Goal: Transaction & Acquisition: Purchase product/service

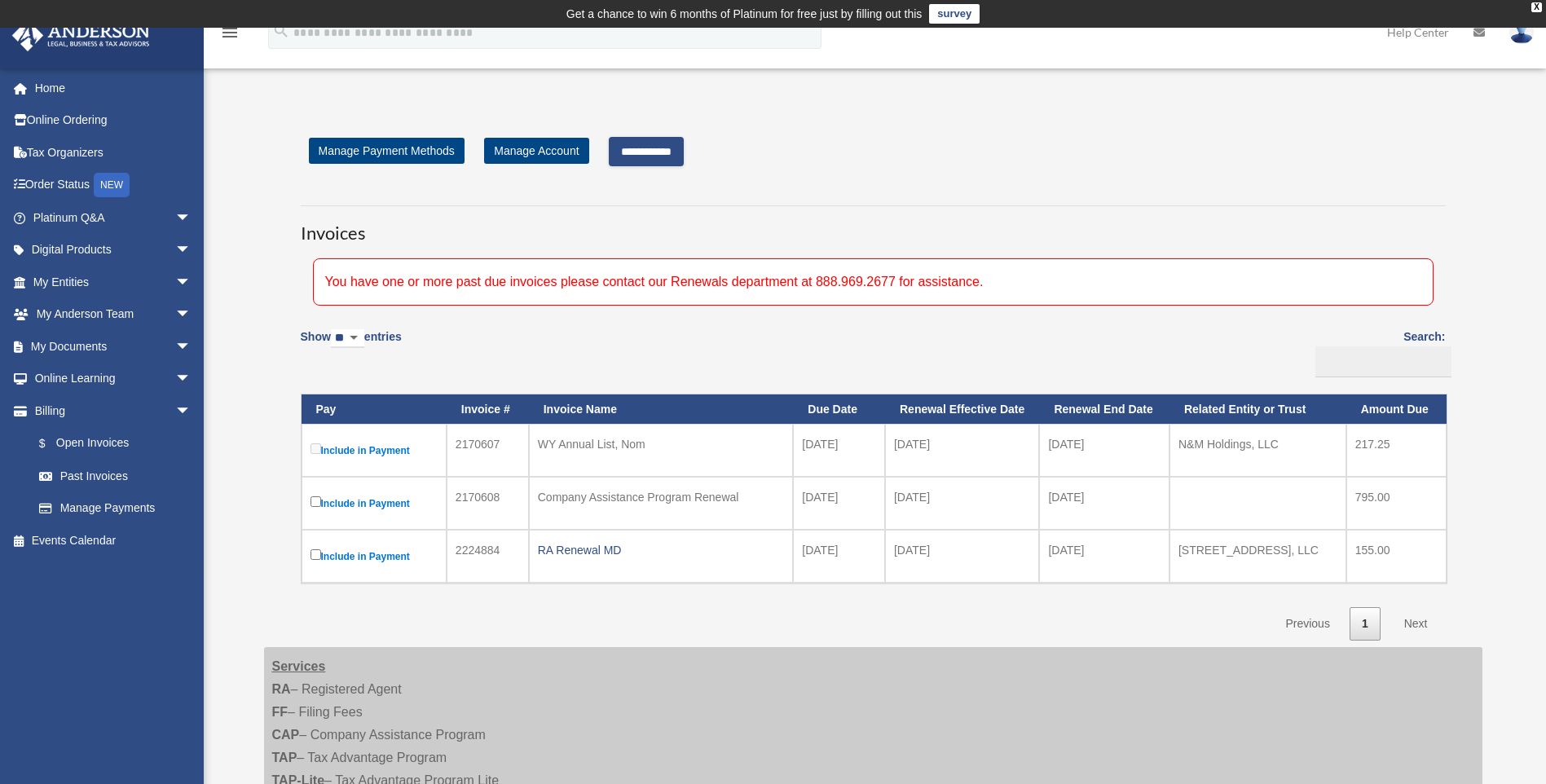
click at [655, 153] on input "**********" at bounding box center [646, 151] width 75 height 29
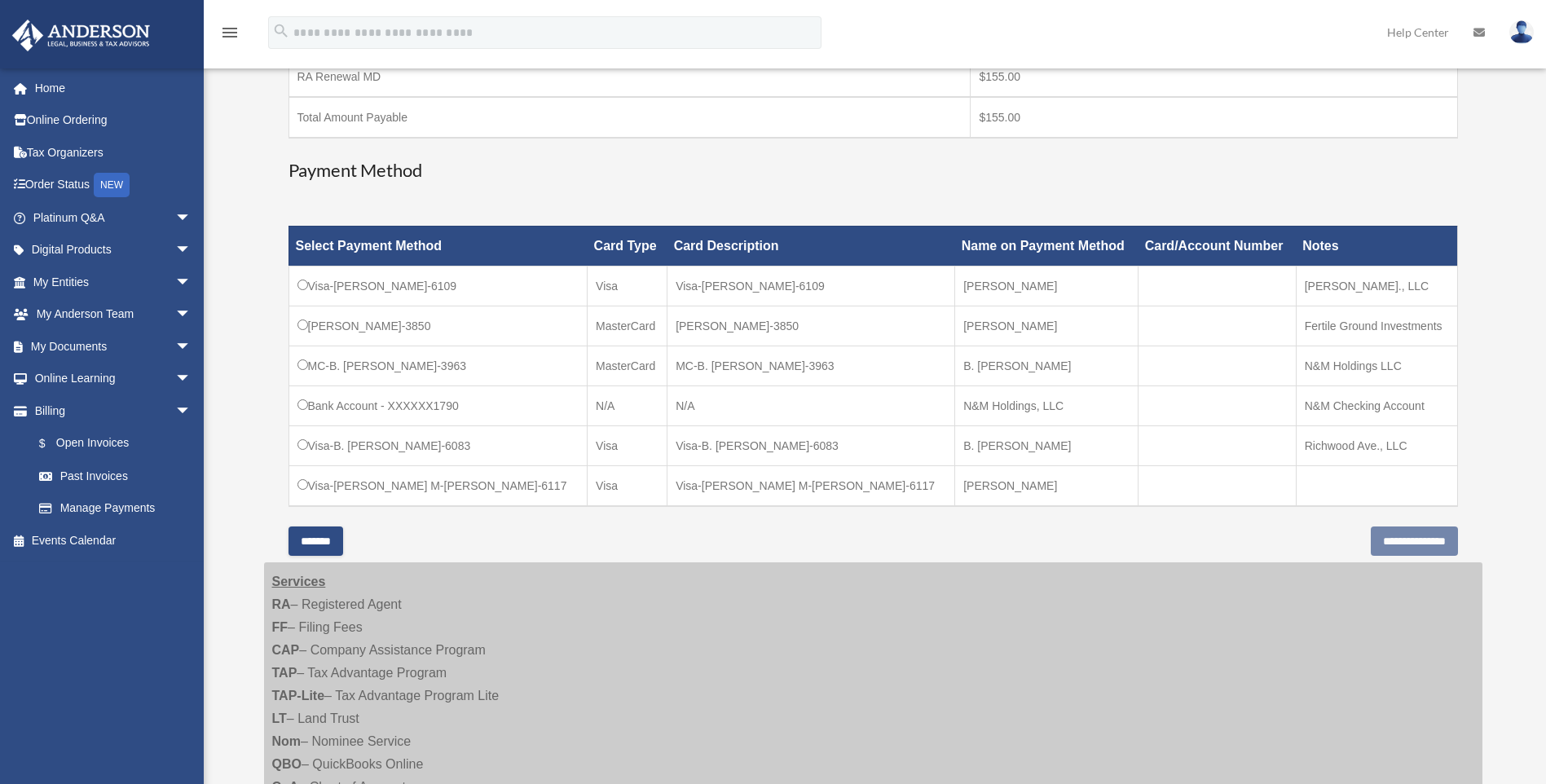
scroll to position [361, 0]
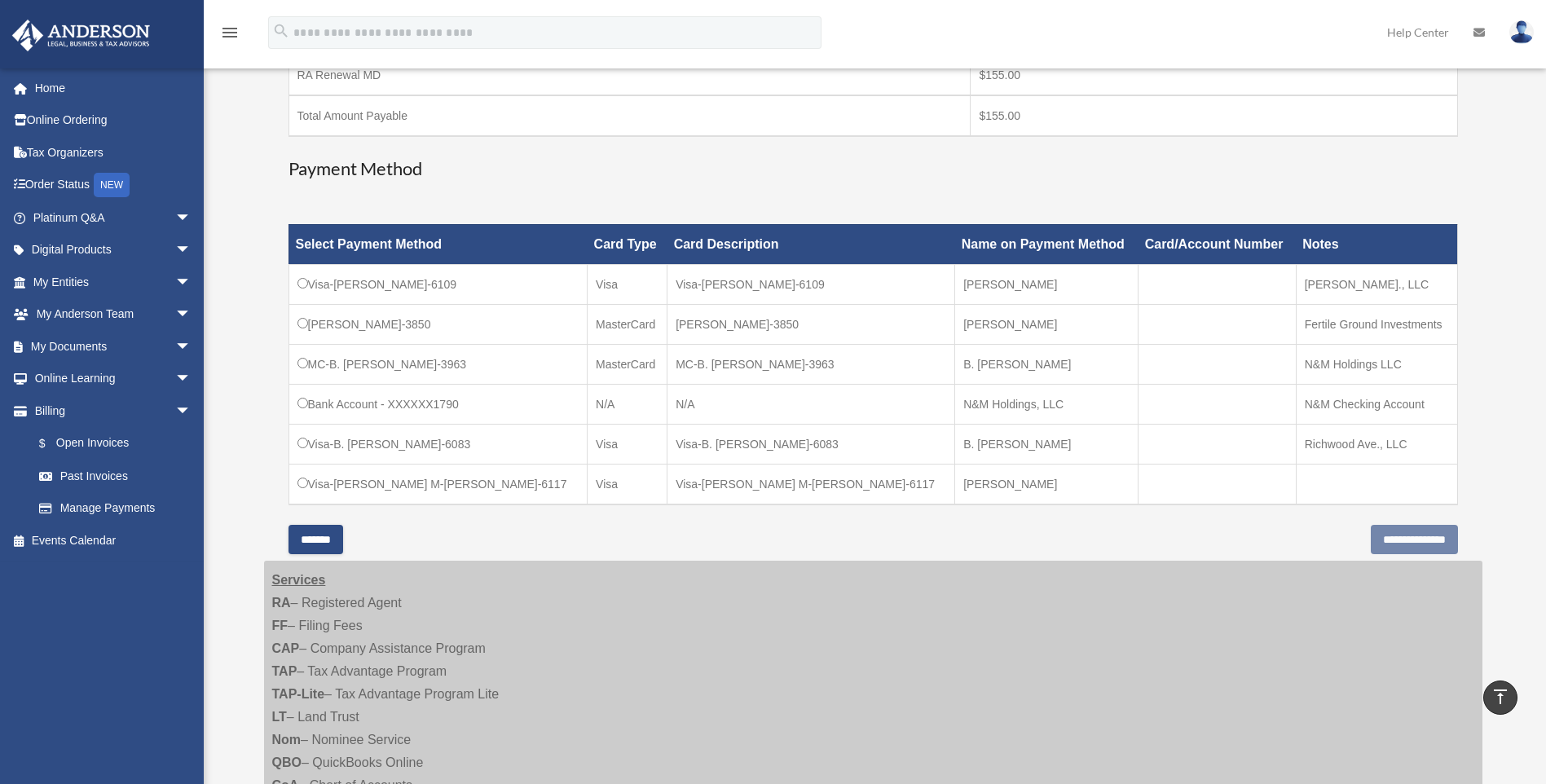
click at [301, 449] on td "Visa-B. Michele-Sasser-6083" at bounding box center [438, 443] width 299 height 40
click at [1388, 541] on input "**********" at bounding box center [1414, 539] width 87 height 29
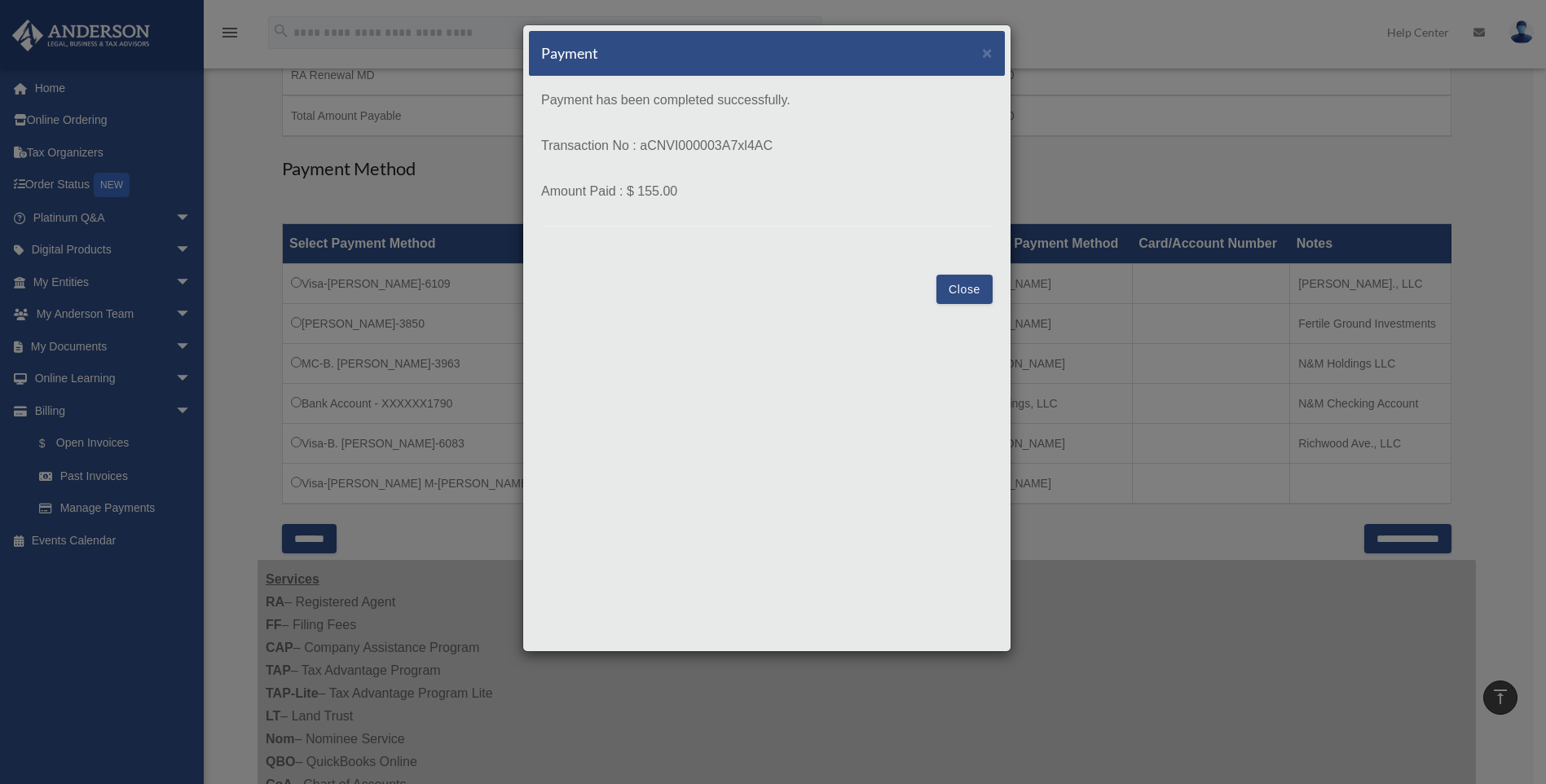
click at [969, 292] on button "Close" at bounding box center [964, 289] width 56 height 29
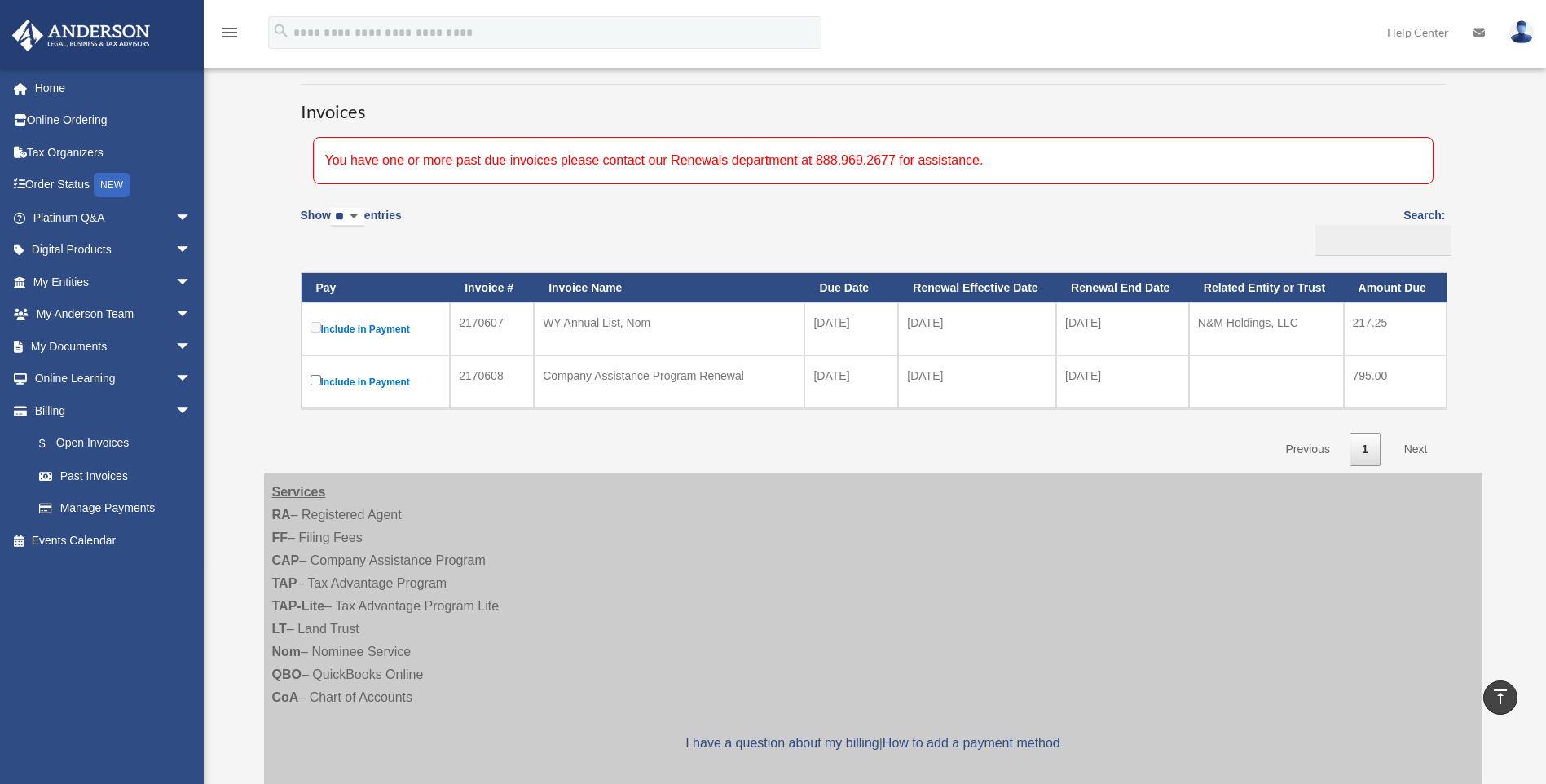
scroll to position [60, 0]
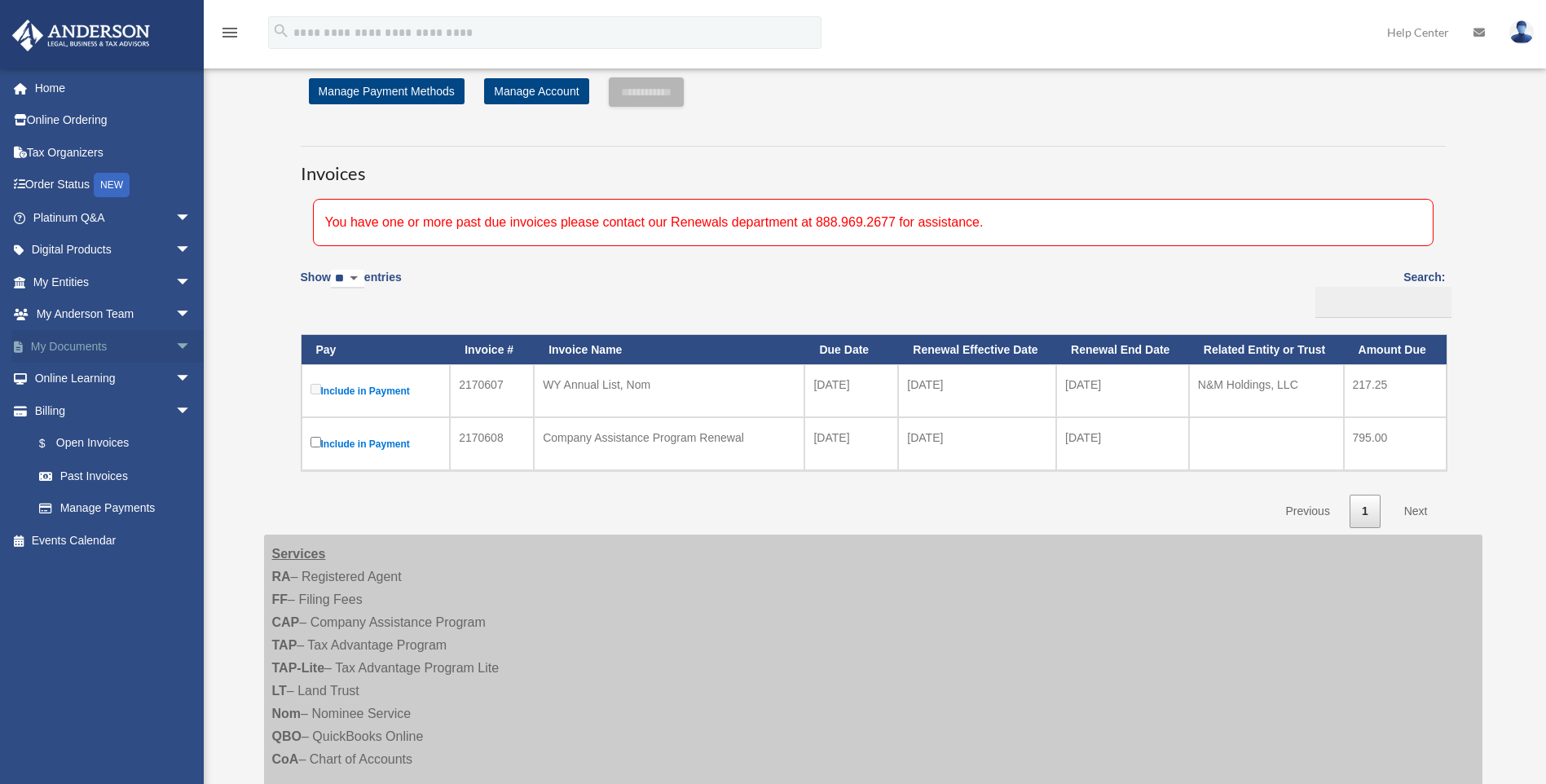
click at [175, 343] on span "arrow_drop_down" at bounding box center [191, 347] width 32 height 33
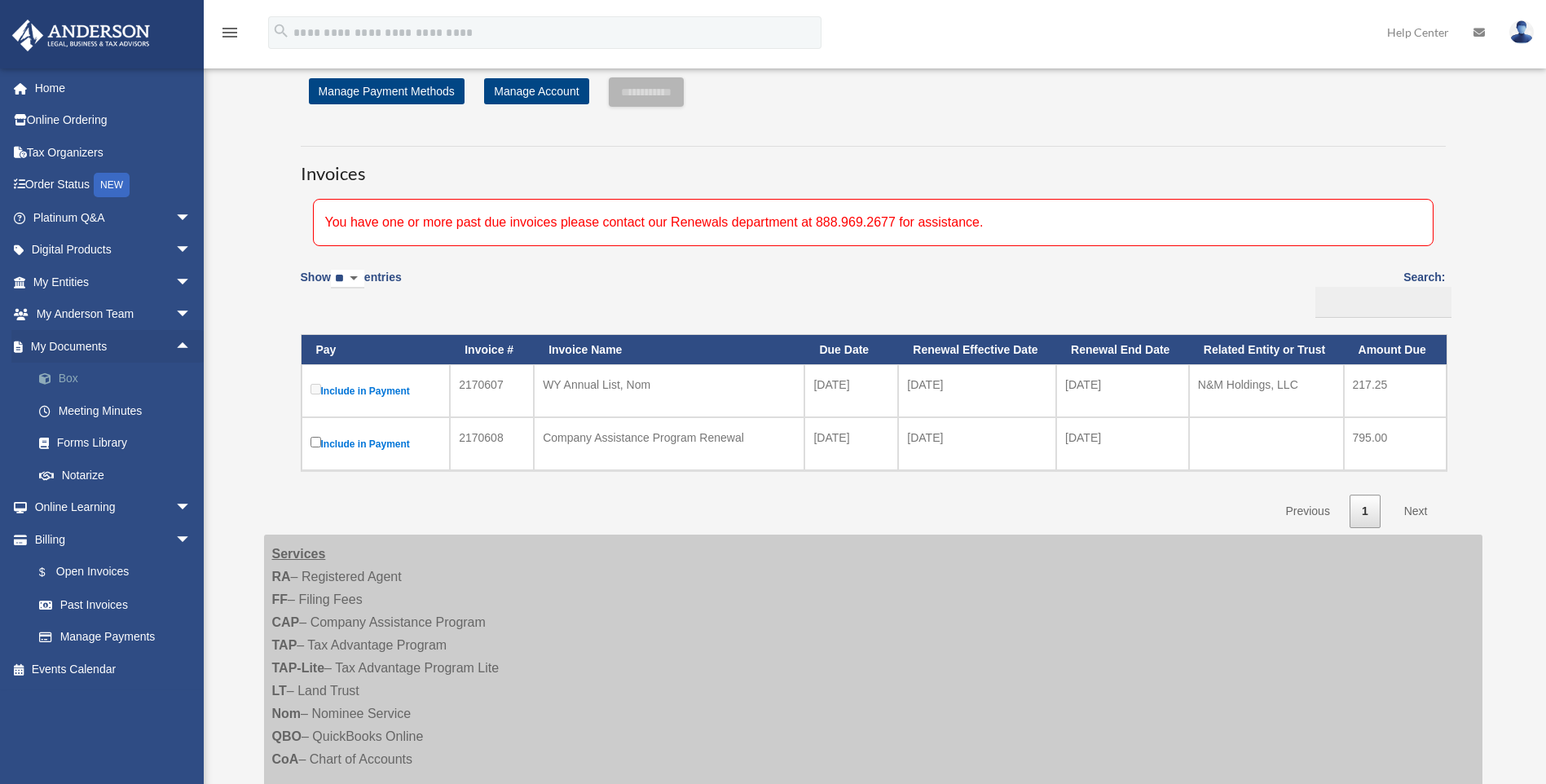
click at [64, 379] on link "Box" at bounding box center [119, 378] width 194 height 32
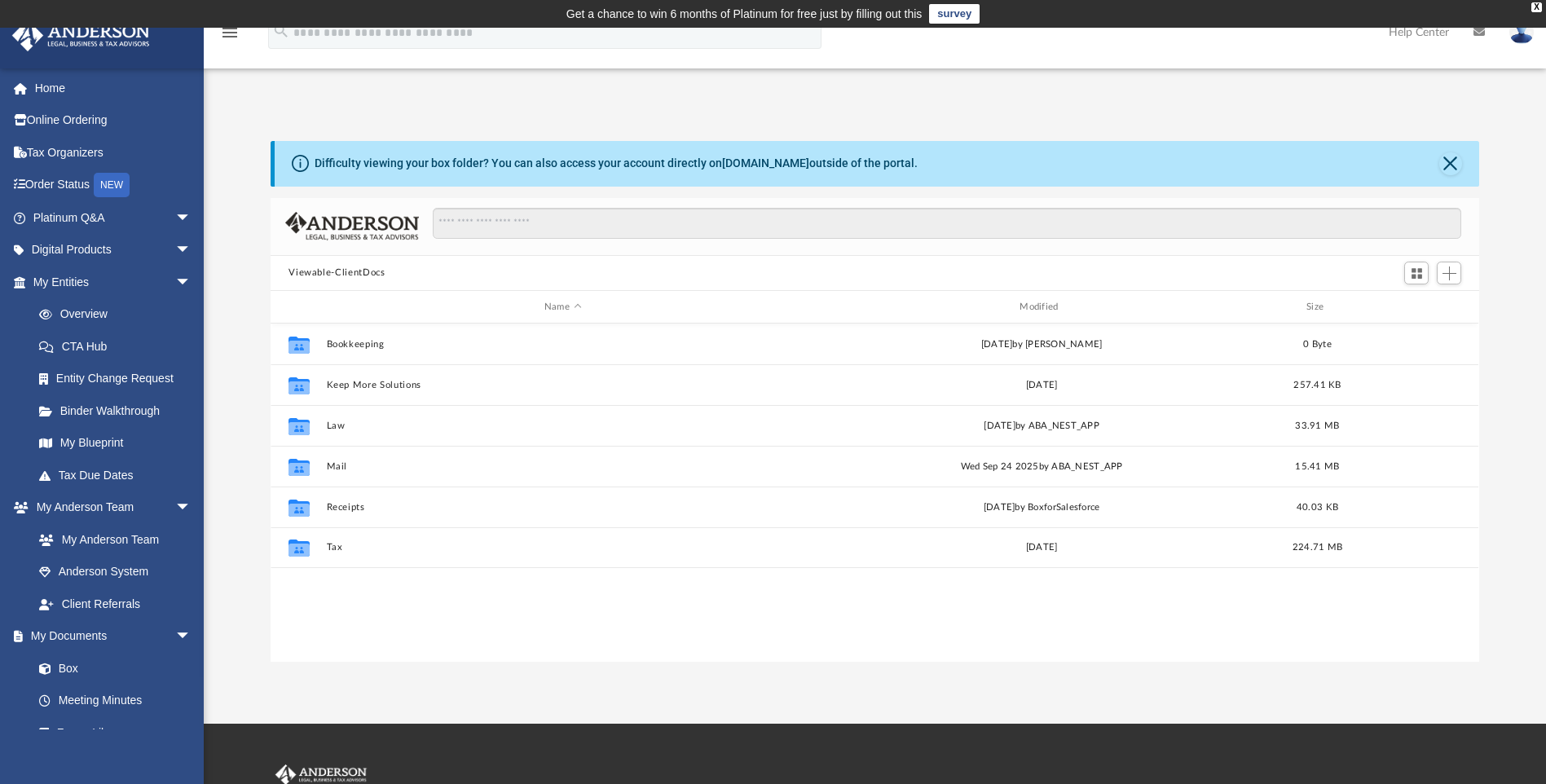
scroll to position [359, 1196]
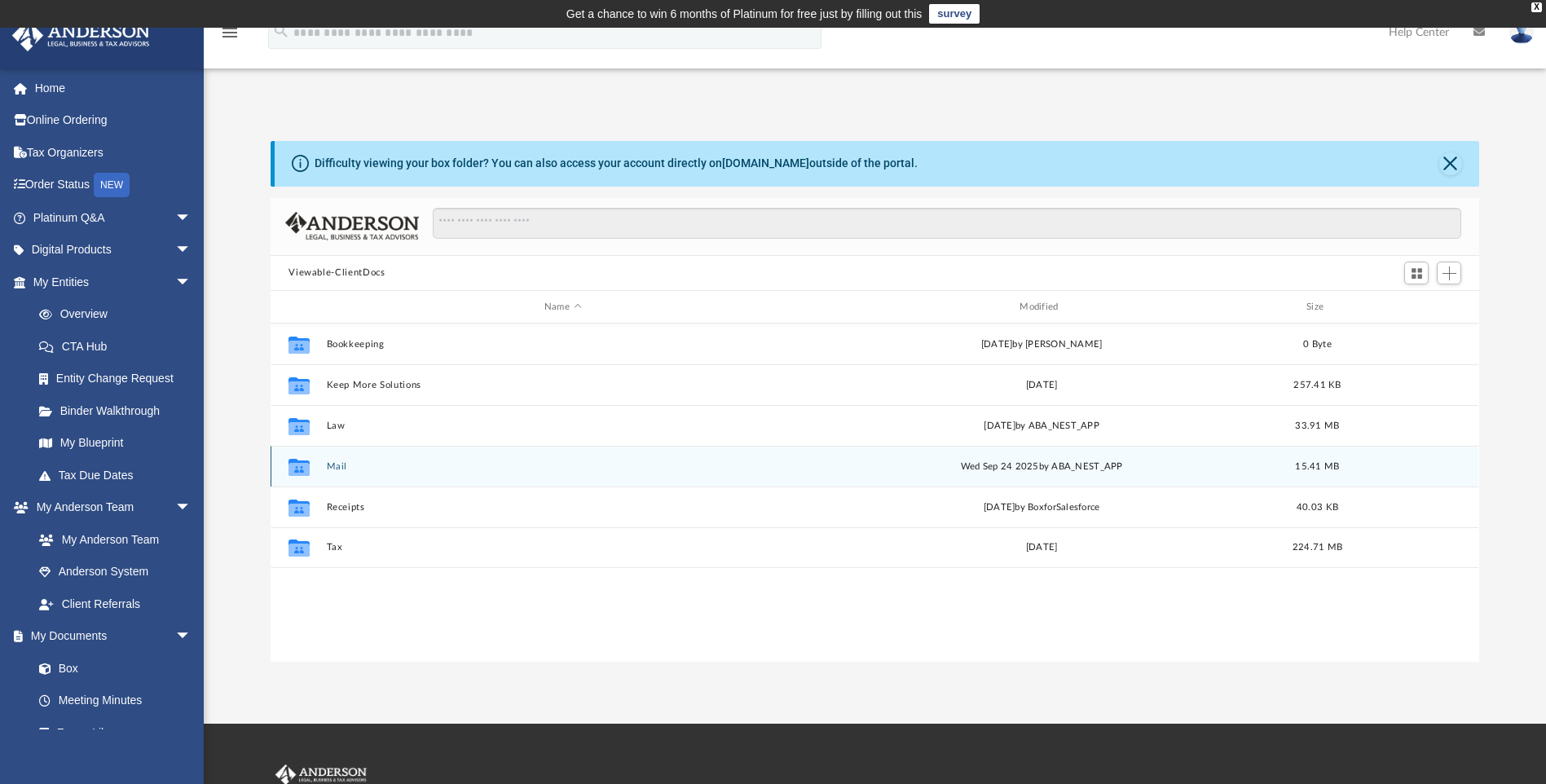
click at [332, 466] on button "Mail" at bounding box center [563, 466] width 472 height 11
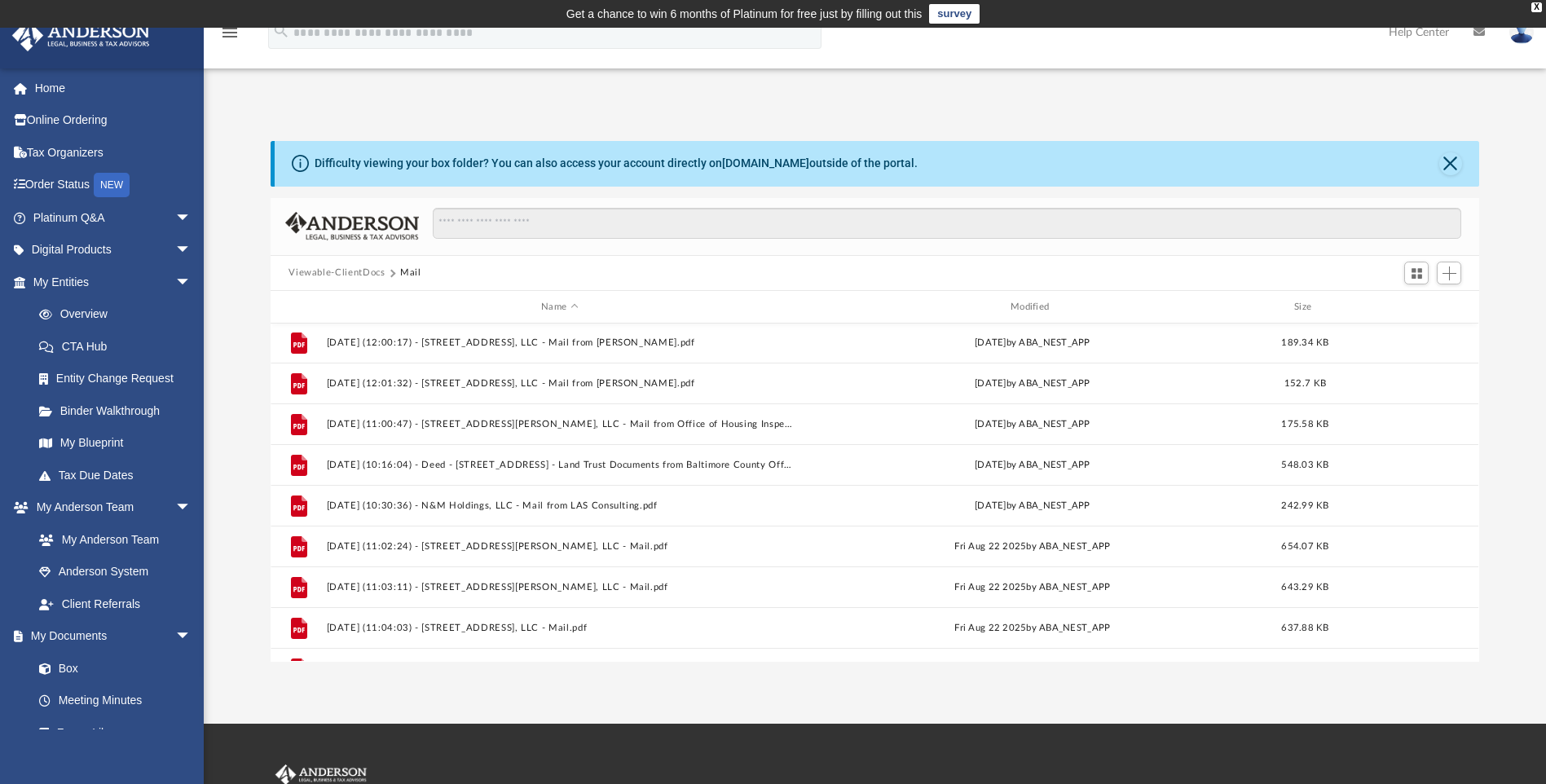
scroll to position [1333, 0]
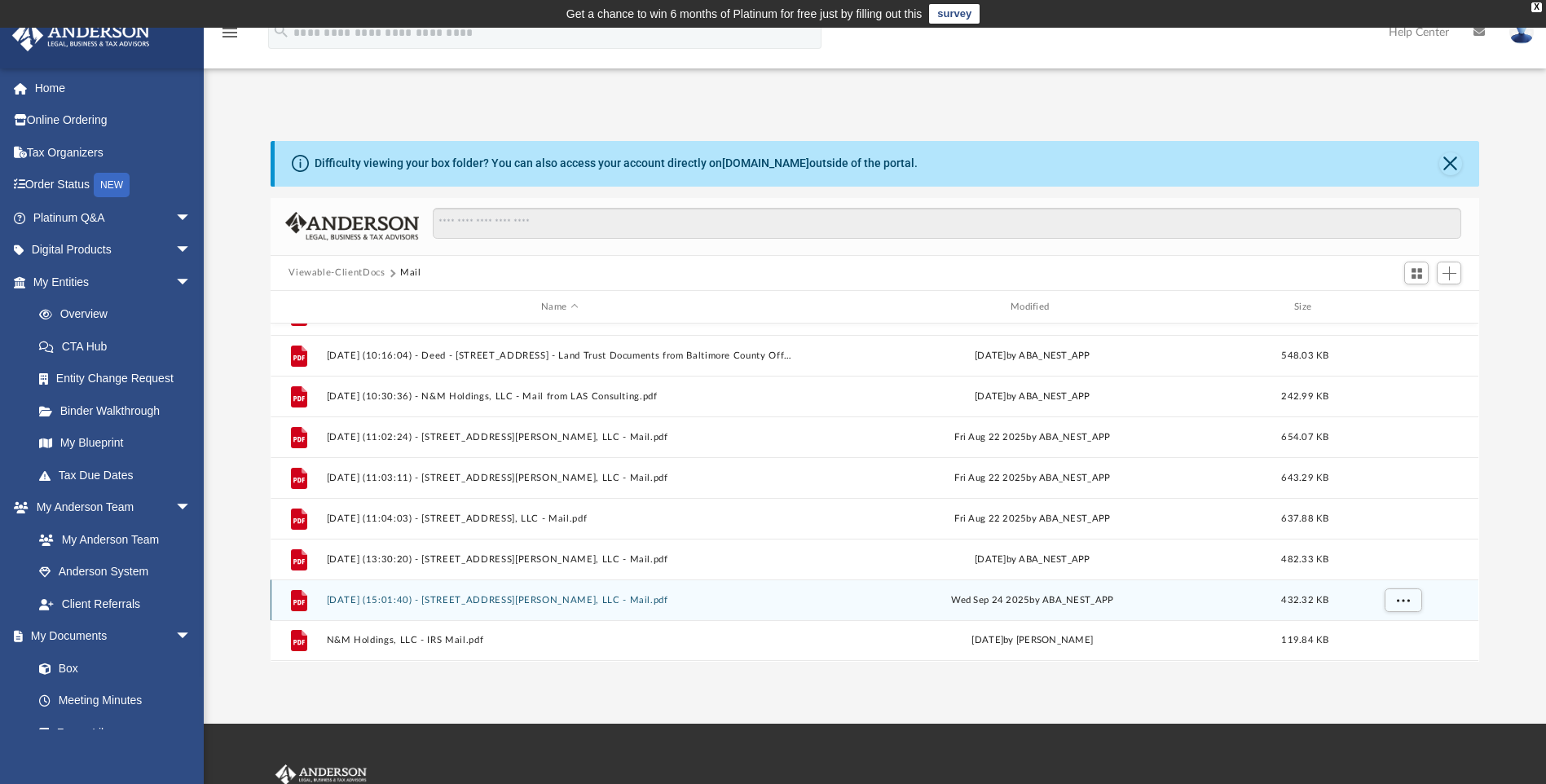
click at [454, 600] on button "[DATE] (15:01:40) - [STREET_ADDRESS][PERSON_NAME], LLC - Mail.pdf" at bounding box center [560, 599] width 466 height 11
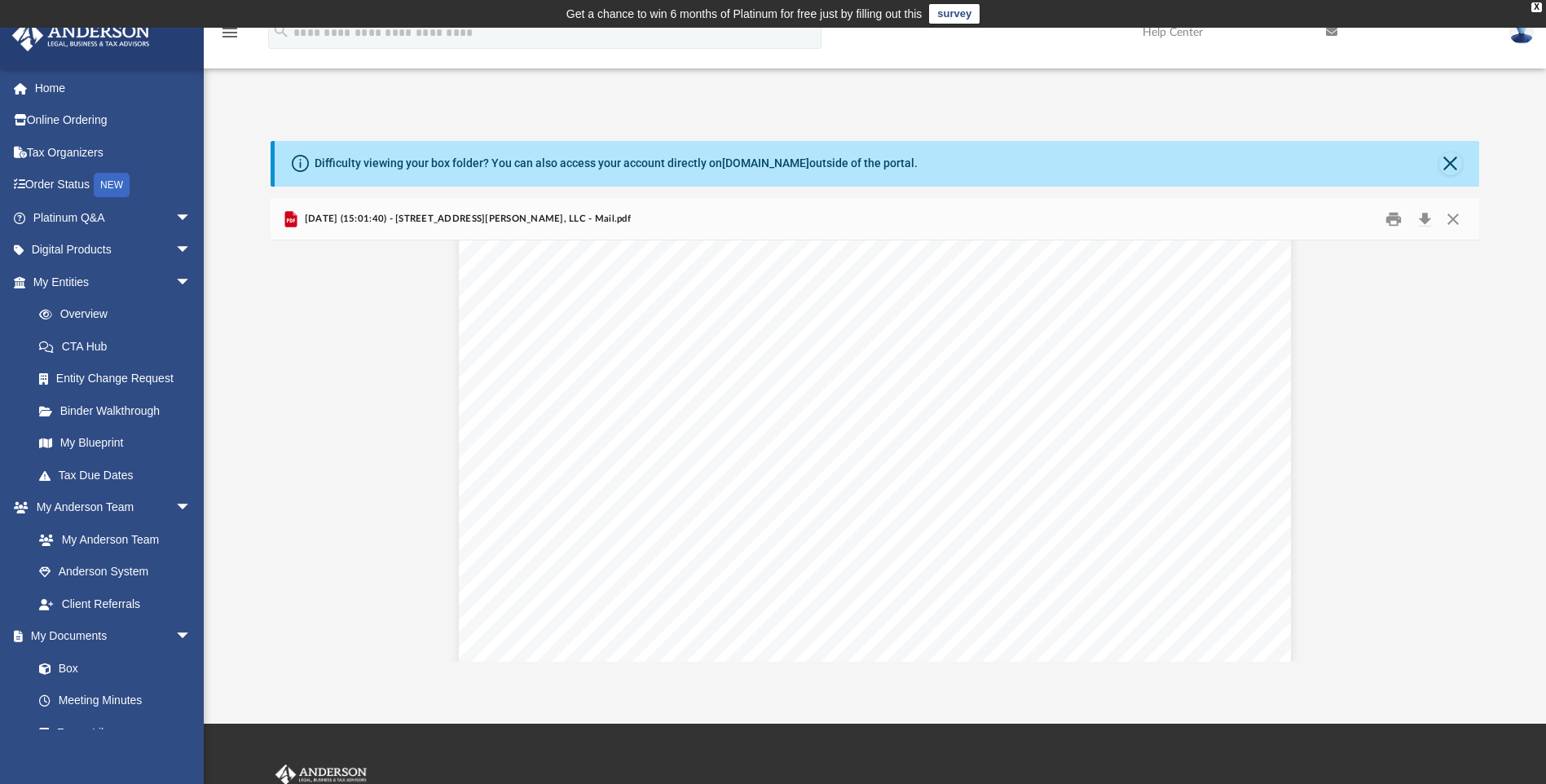
scroll to position [0, 0]
click at [1450, 220] on button "Close" at bounding box center [1454, 219] width 29 height 26
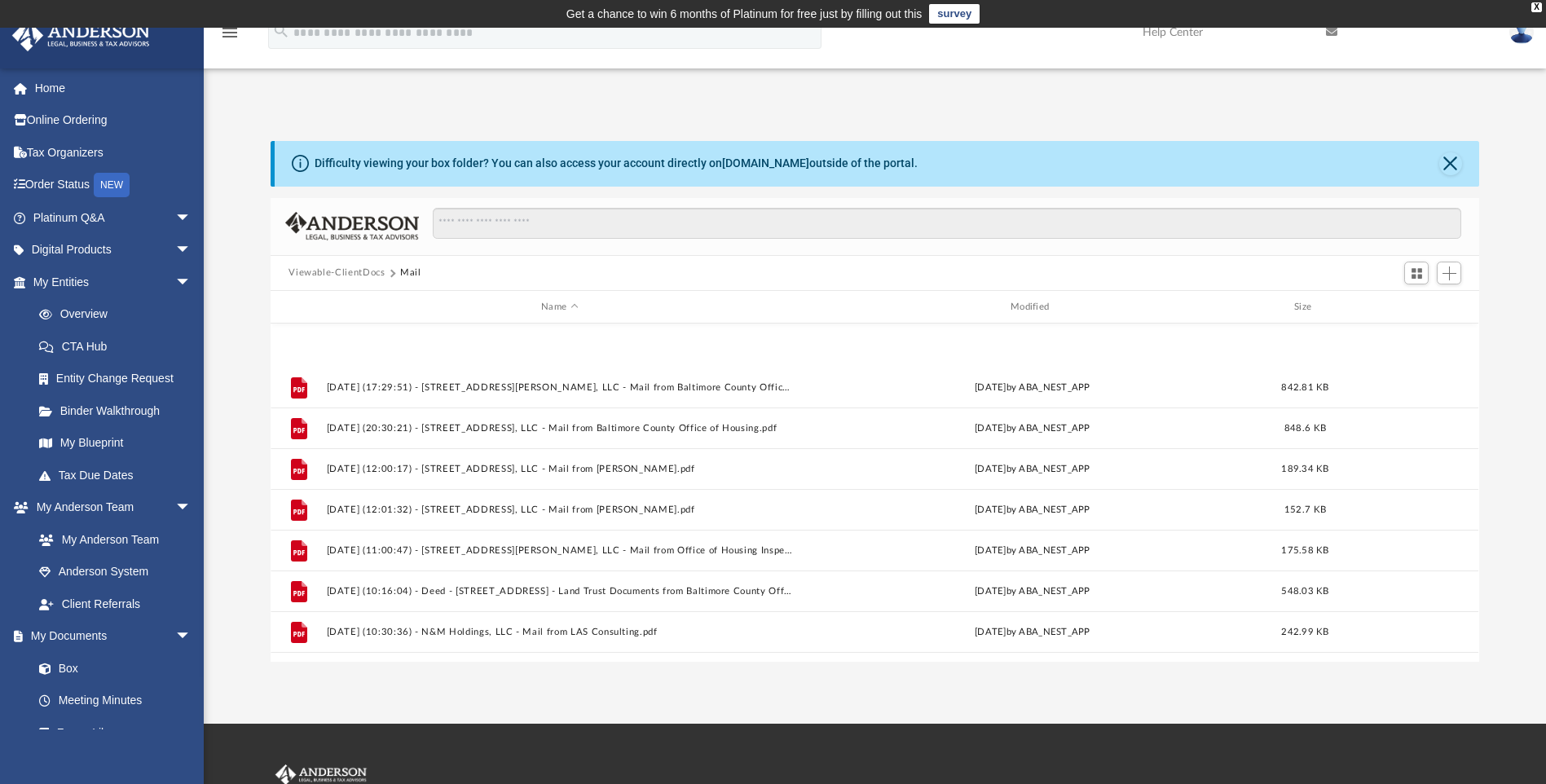
scroll to position [1333, 0]
